Goal: Navigation & Orientation: Find specific page/section

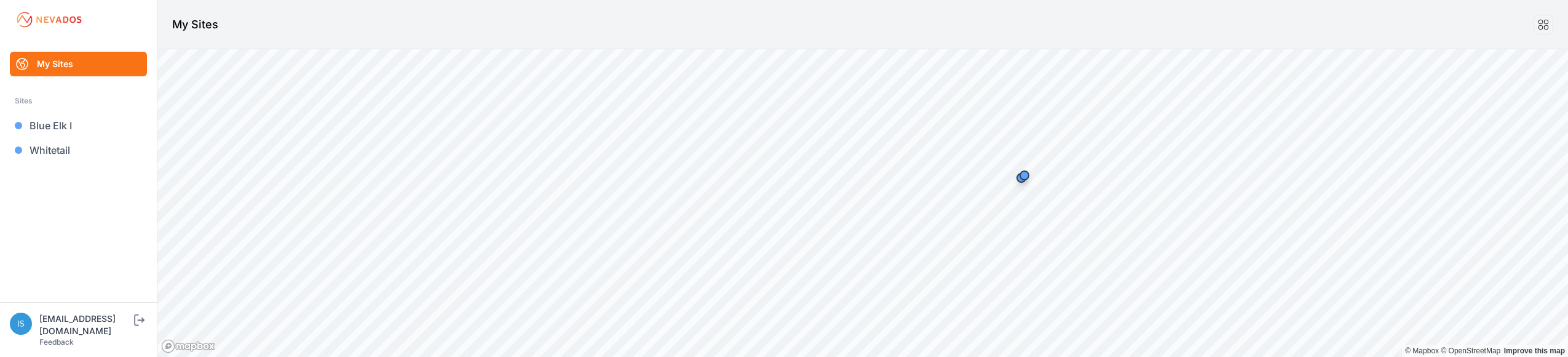
click at [51, 63] on link "My Sites" at bounding box center [78, 64] width 137 height 25
click at [48, 66] on link "My Sites" at bounding box center [78, 64] width 137 height 25
click at [49, 63] on link "My Sites" at bounding box center [78, 64] width 137 height 25
